Goal: Task Accomplishment & Management: Manage account settings

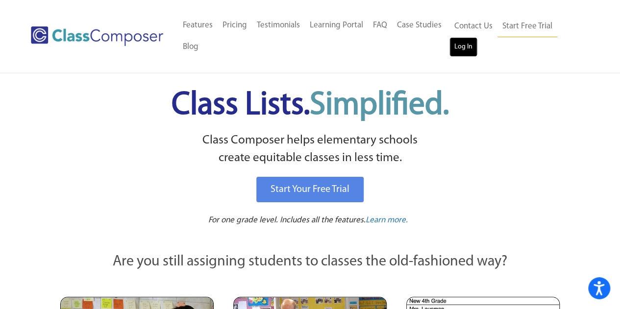
click at [452, 46] on link "Log In" at bounding box center [463, 47] width 28 height 20
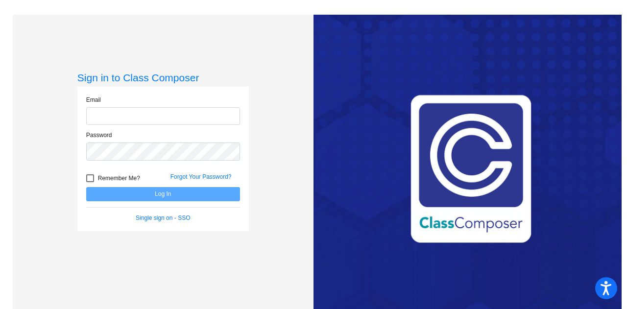
type input "kayleigh.sinski@lcps.org"
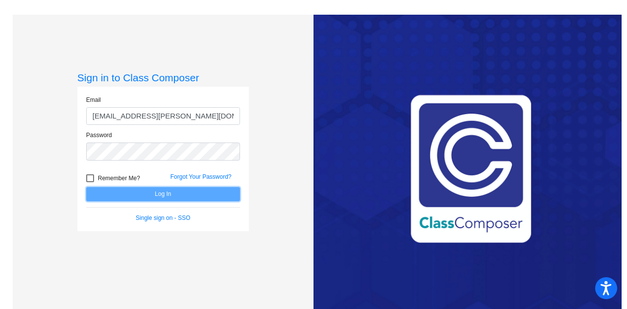
click at [162, 194] on button "Log In" at bounding box center [163, 194] width 154 height 14
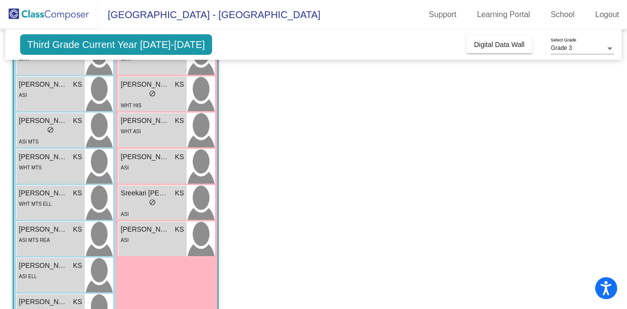
scroll to position [262, 0]
